Goal: Task Accomplishment & Management: Manage account settings

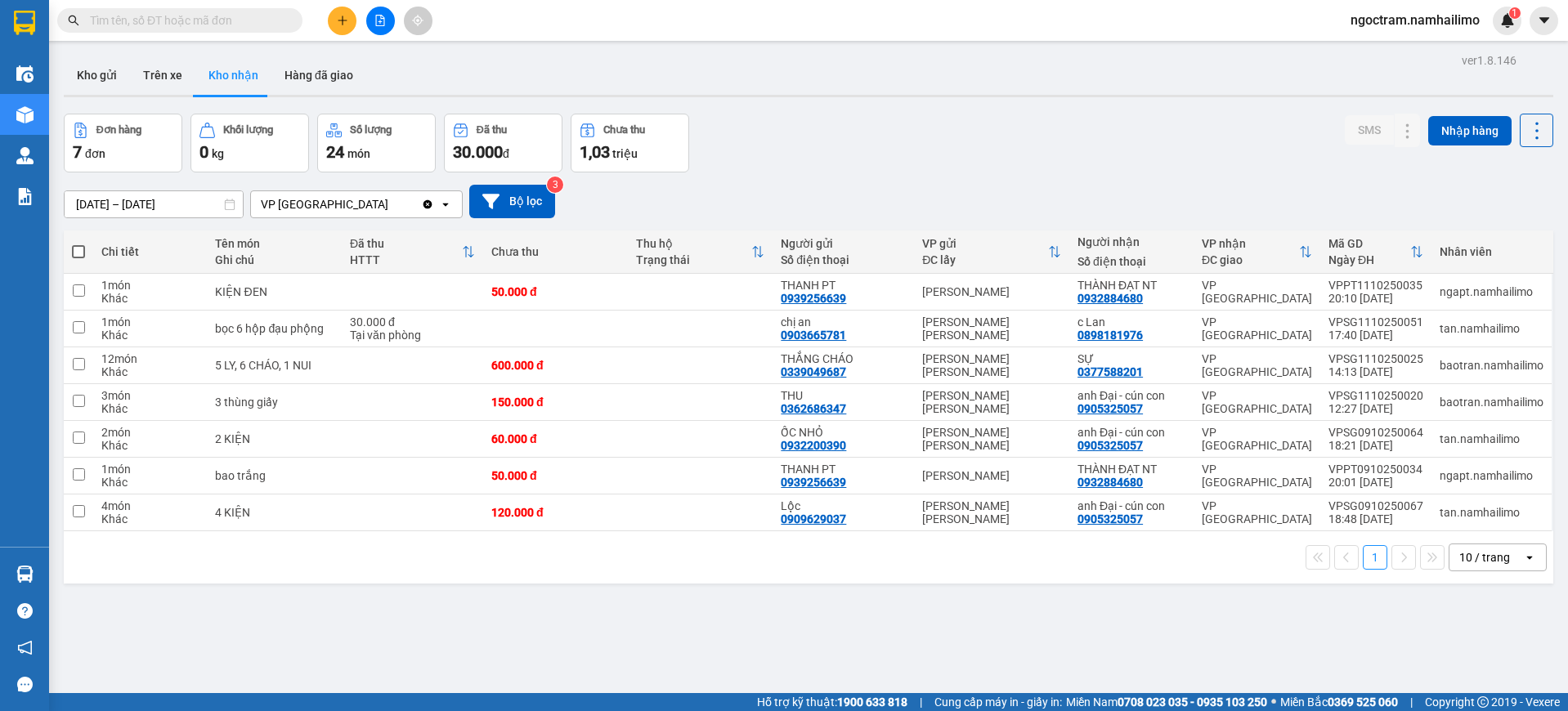
click at [1455, 14] on span "ngoctram.namhailimo" at bounding box center [1415, 20] width 155 height 20
click at [1387, 52] on span "Đăng xuất" at bounding box center [1422, 51] width 121 height 18
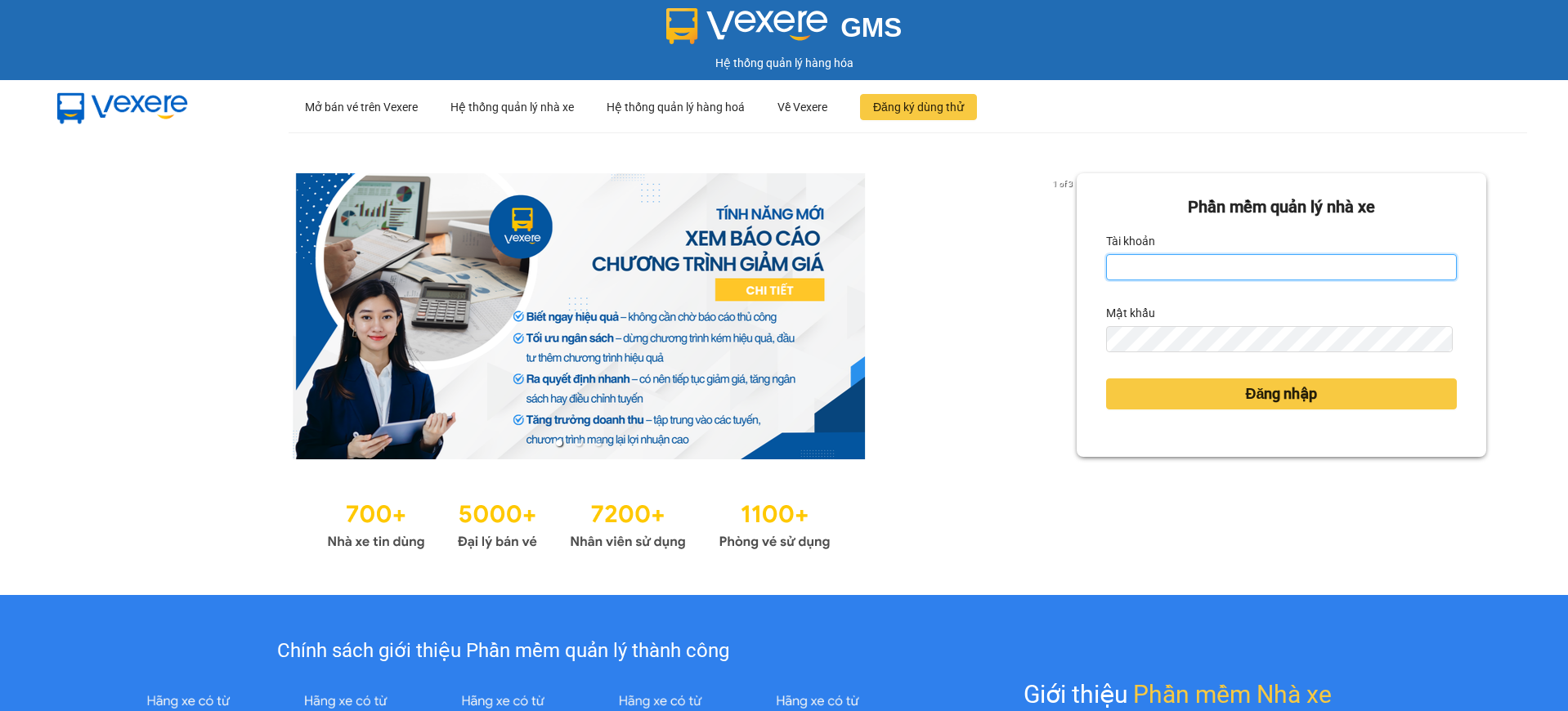
click at [1135, 267] on input "Tài khoản" at bounding box center [1281, 267] width 351 height 26
type input "thuynhatrang.namhailimo"
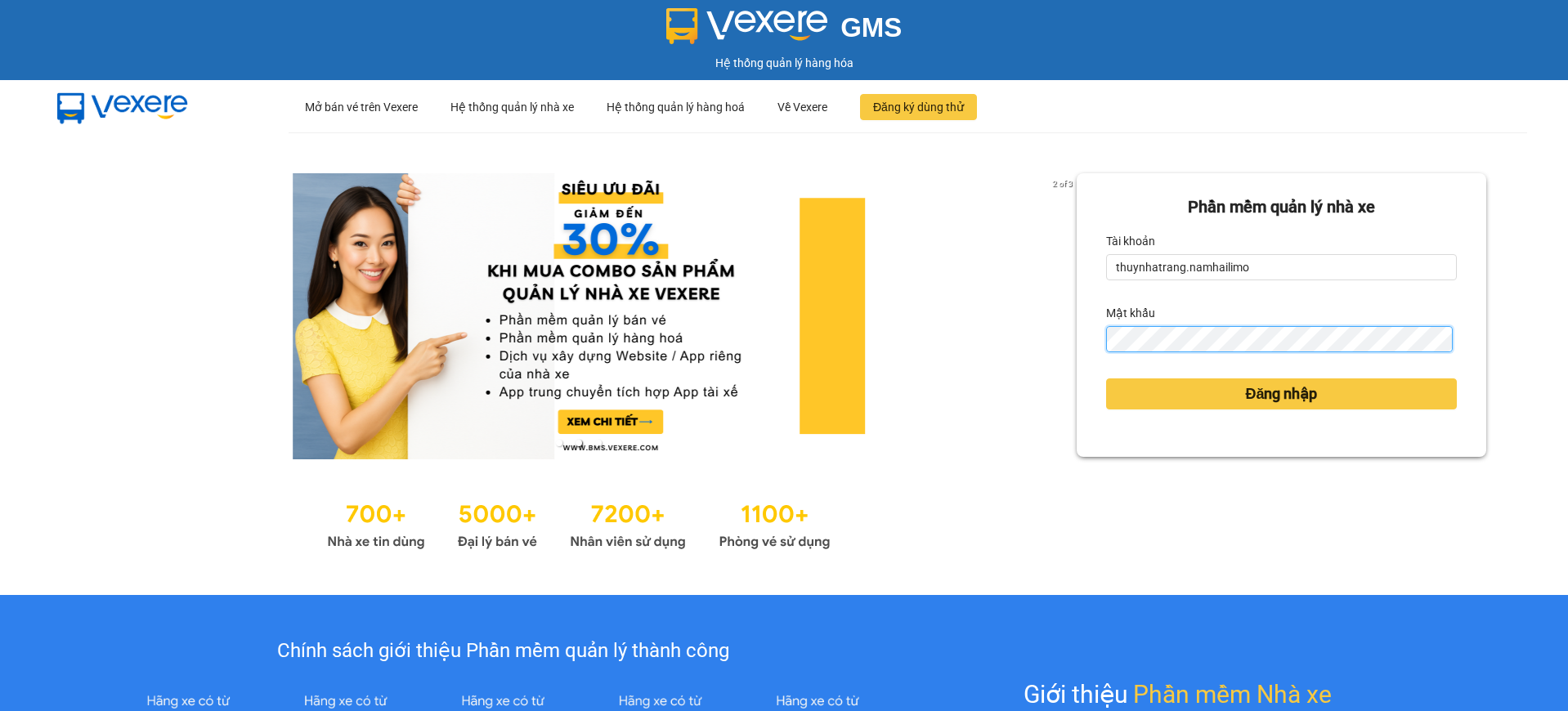
click at [1106, 379] on button "Đăng nhập" at bounding box center [1281, 394] width 351 height 31
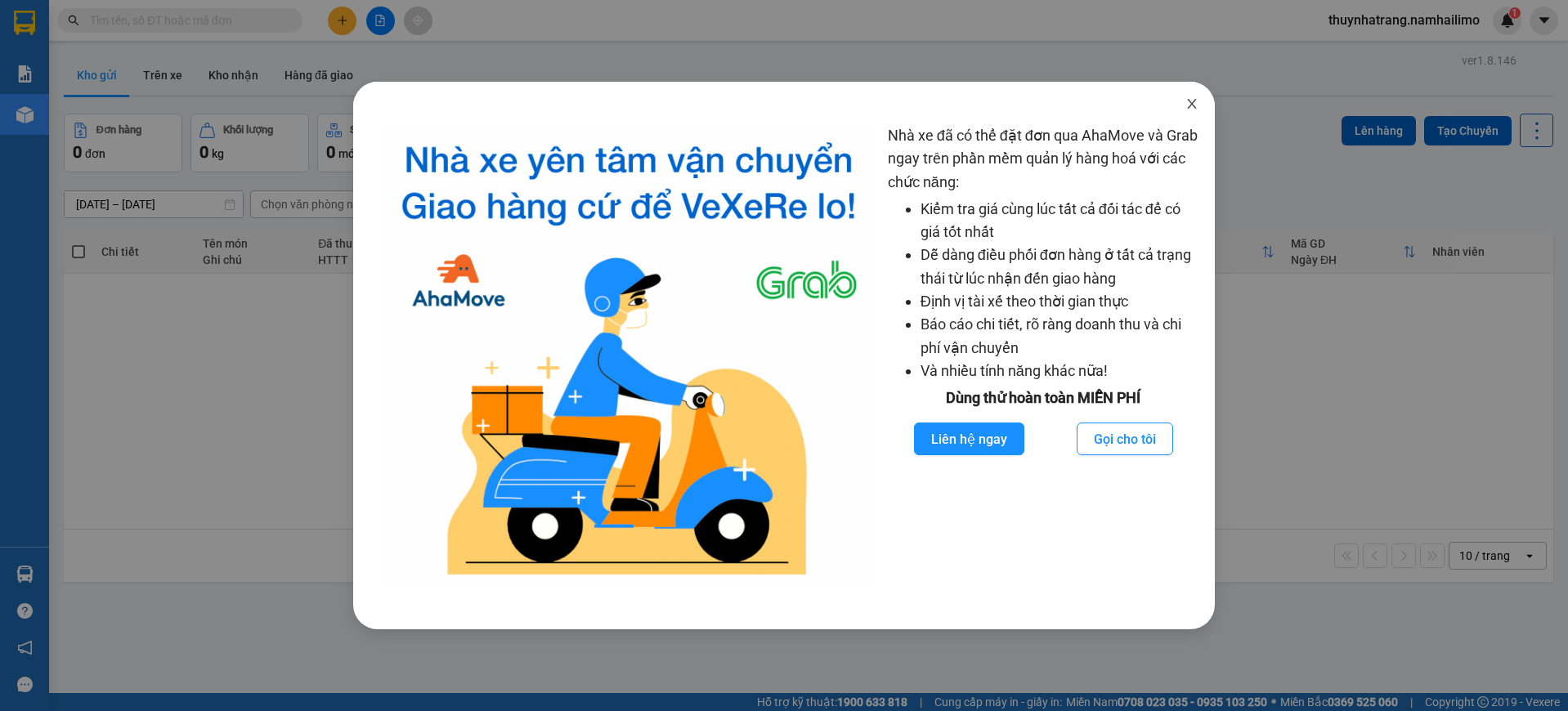
click at [1200, 98] on span "Close" at bounding box center [1192, 105] width 46 height 46
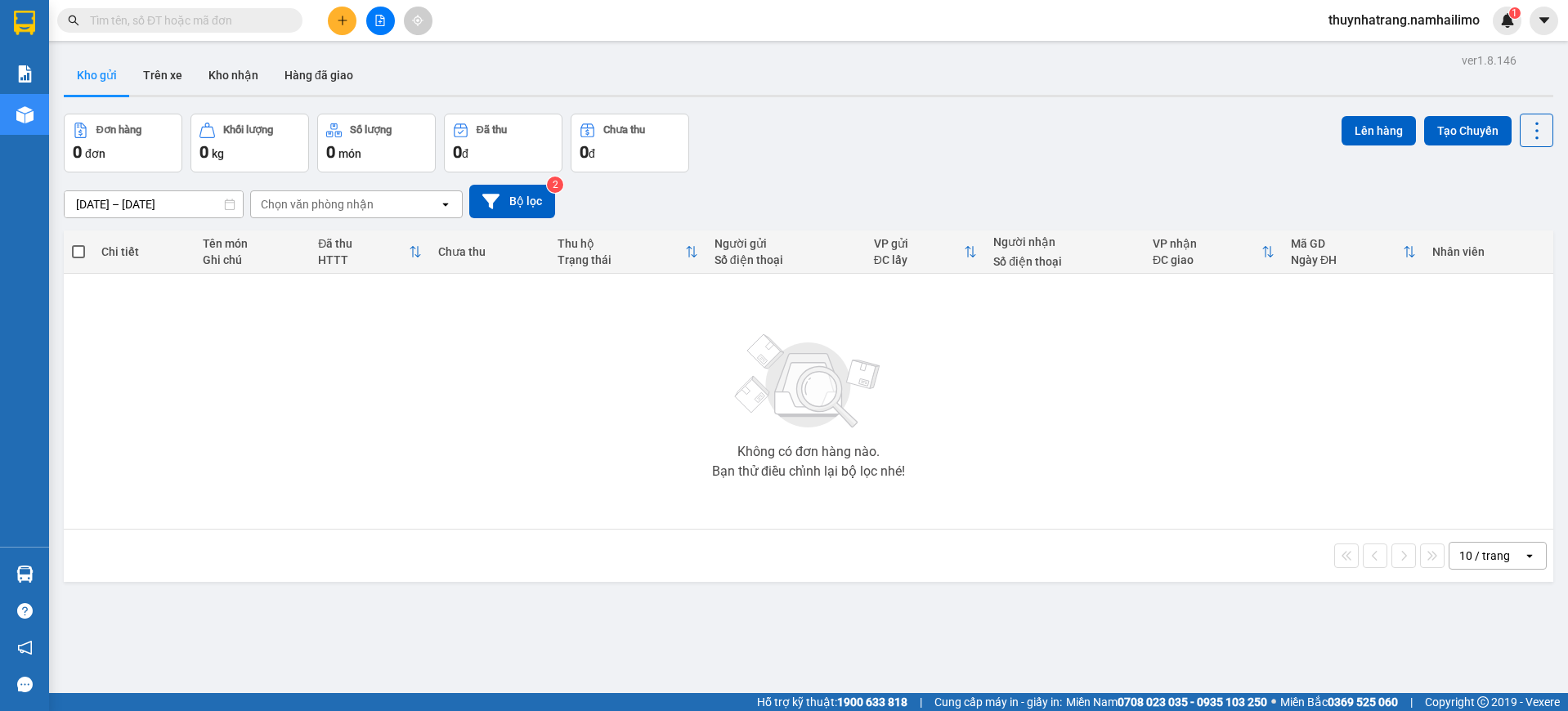
drag, startPoint x: 371, startPoint y: 438, endPoint x: 263, endPoint y: 280, distance: 191.9
click at [344, 392] on div "Không có đơn hàng nào. Bạn thử điều chỉnh lại bộ lọc nhé!" at bounding box center [808, 401] width 1473 height 245
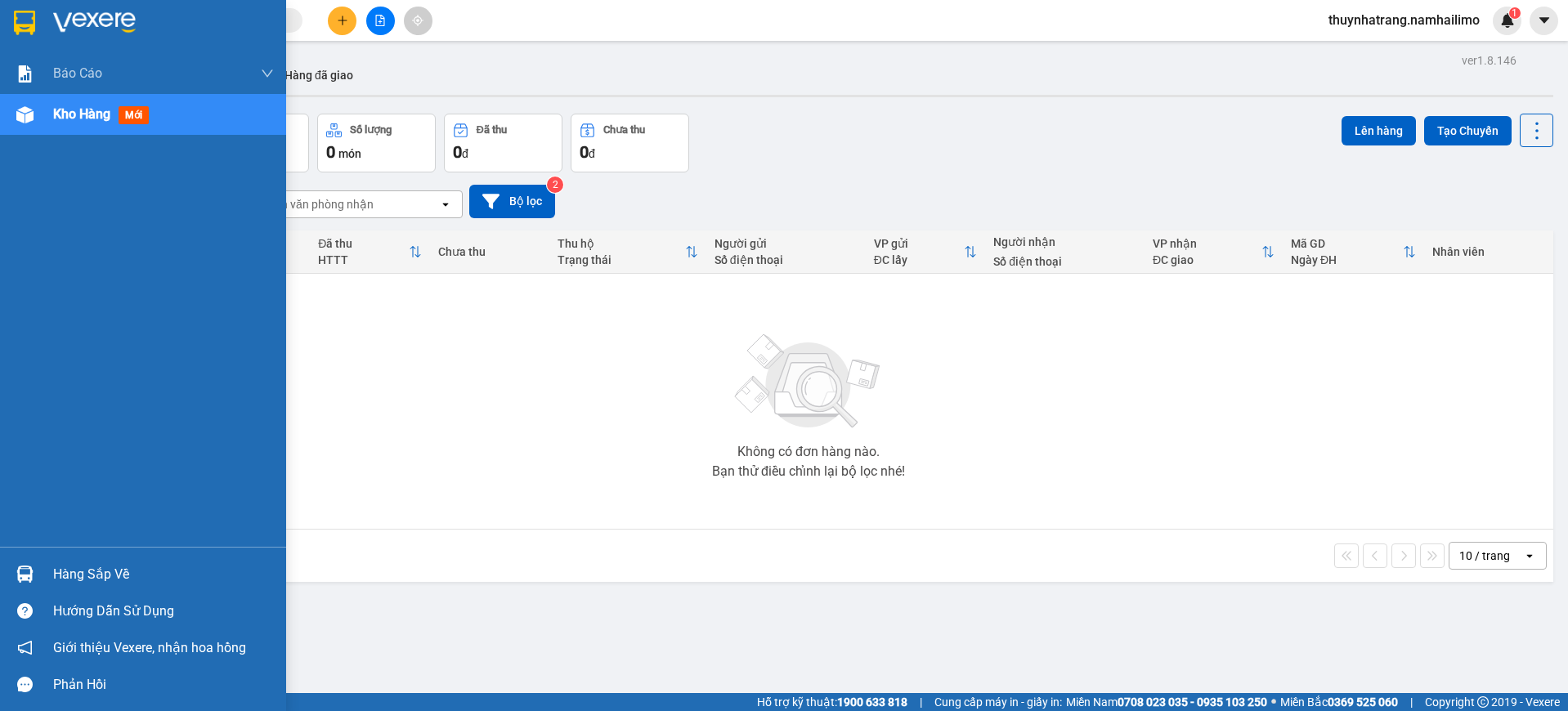
click at [23, 17] on img at bounding box center [24, 23] width 21 height 25
